Goal: Task Accomplishment & Management: Use online tool/utility

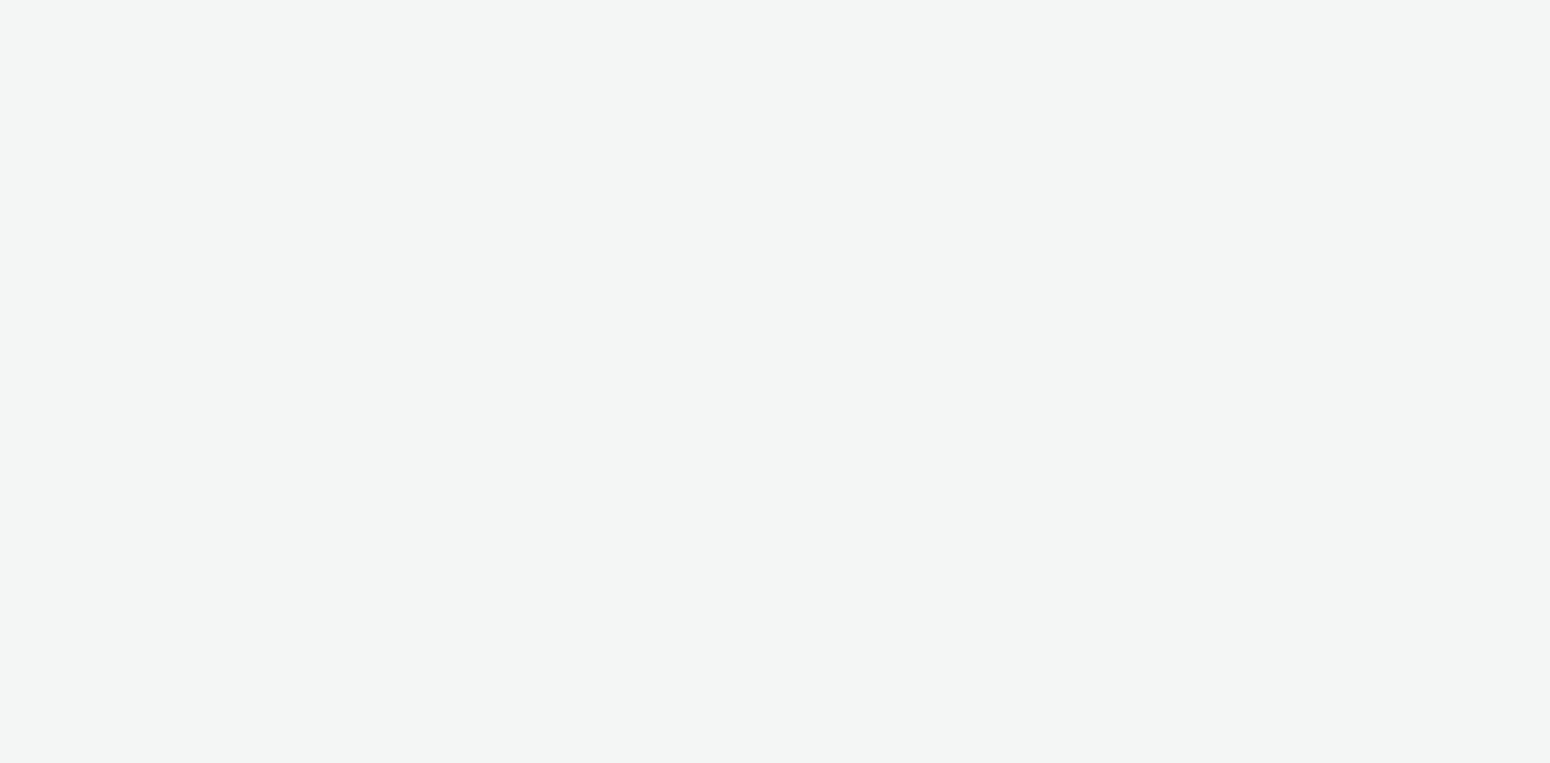
select select "97b78be7-b7c1-427d-93eb-a13be4d88a0a"
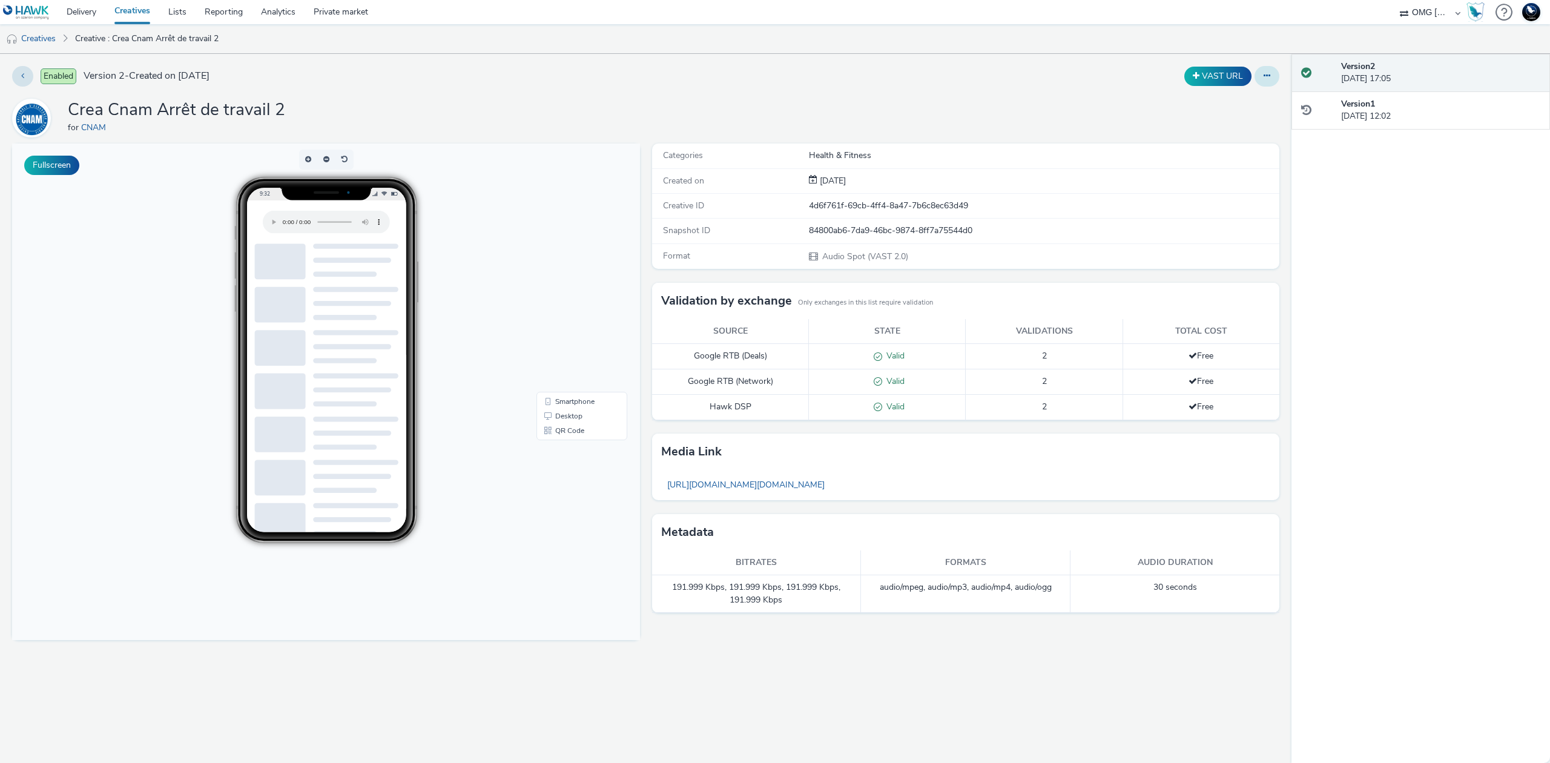
click at [1271, 81] on button at bounding box center [1266, 76] width 25 height 21
click at [918, 122] on div "Crea Cnam Arrêt de travail 2 for CNAM" at bounding box center [645, 118] width 1267 height 39
click at [1269, 71] on icon at bounding box center [1266, 75] width 7 height 8
click at [1247, 93] on link "Edit" at bounding box center [1233, 100] width 91 height 24
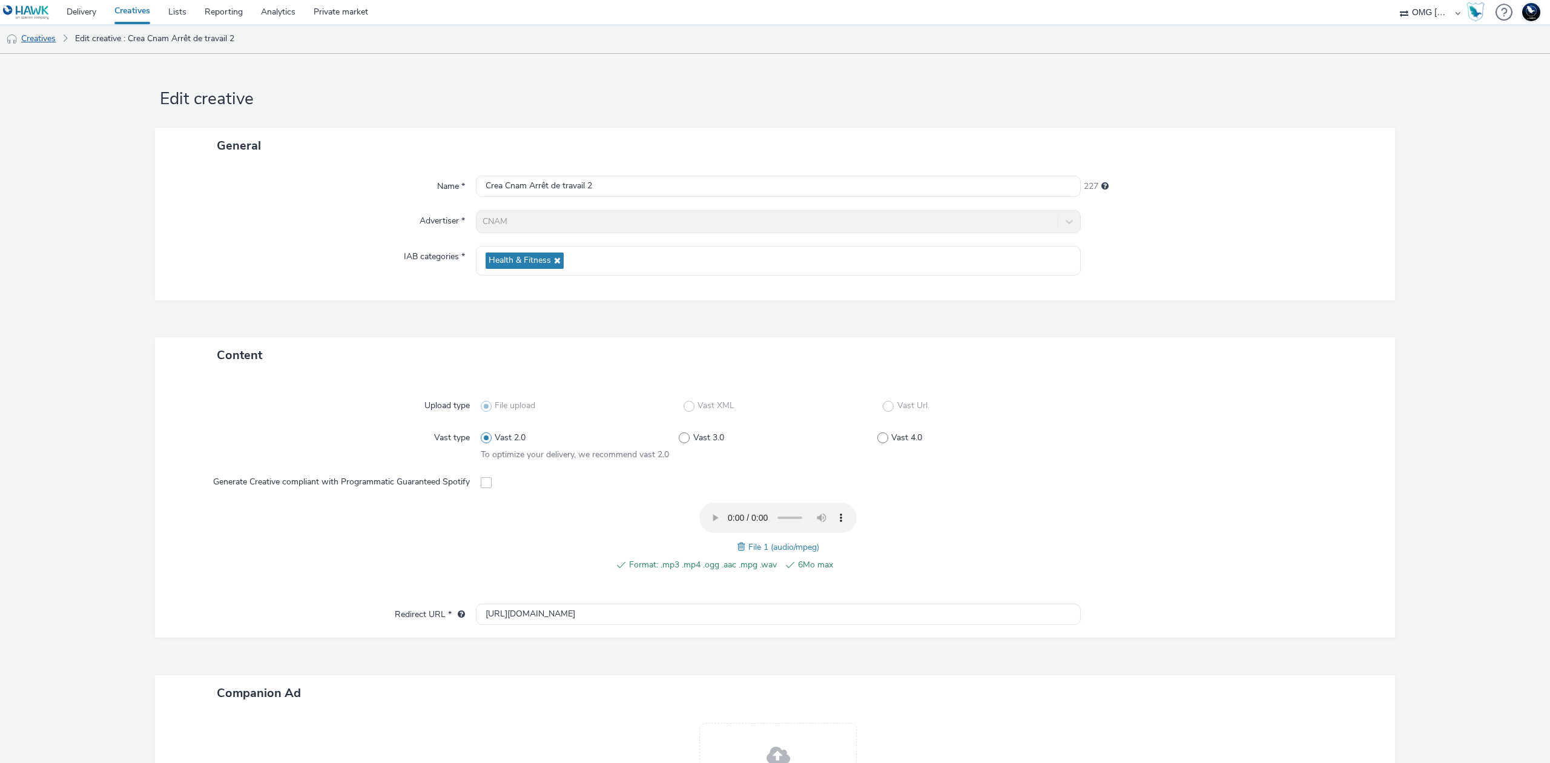
click at [38, 42] on link "Creatives" at bounding box center [31, 38] width 62 height 29
